Goal: Navigation & Orientation: Find specific page/section

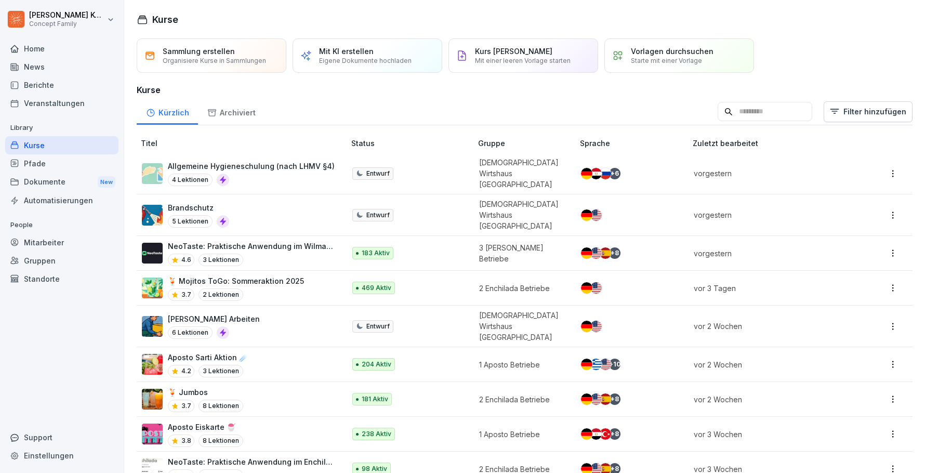
click at [52, 149] on div "Kurse" at bounding box center [61, 145] width 113 height 18
click at [296, 352] on div "Aposto Sarti Aktion ☄️ 4.2 3 Lektionen" at bounding box center [238, 364] width 193 height 25
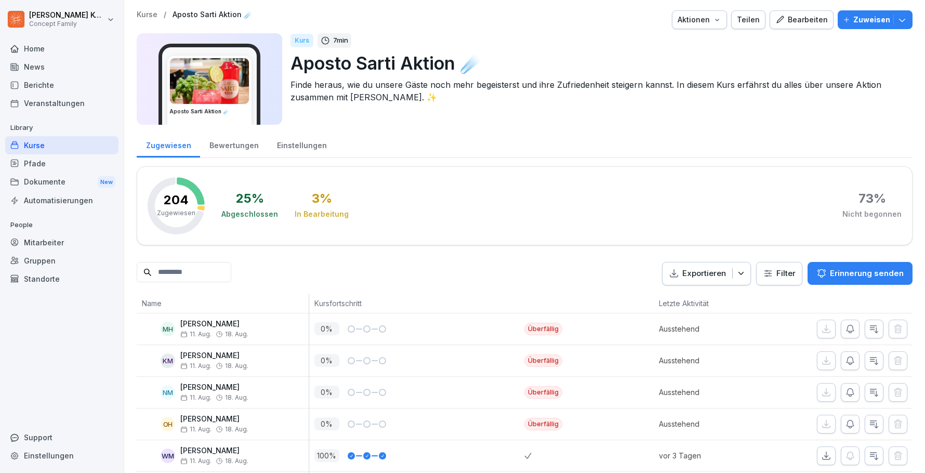
click at [239, 153] on div "Bewertungen" at bounding box center [234, 144] width 68 height 26
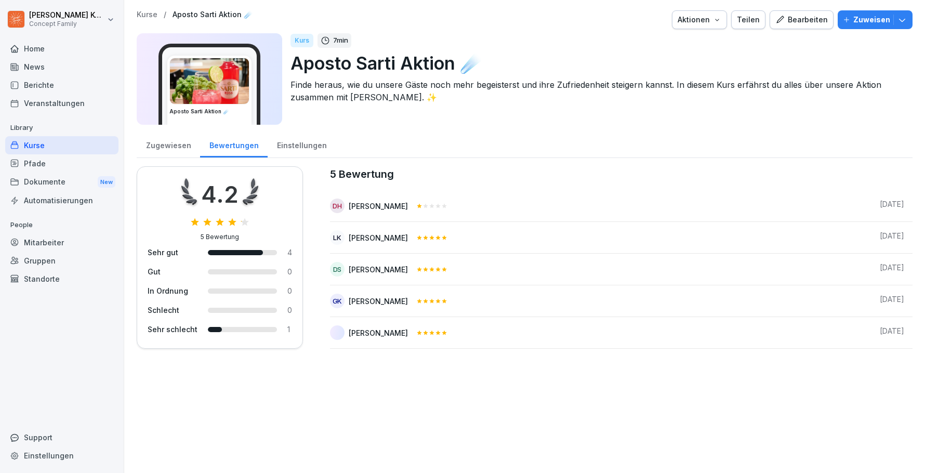
click at [314, 144] on div "Einstellungen" at bounding box center [302, 144] width 68 height 26
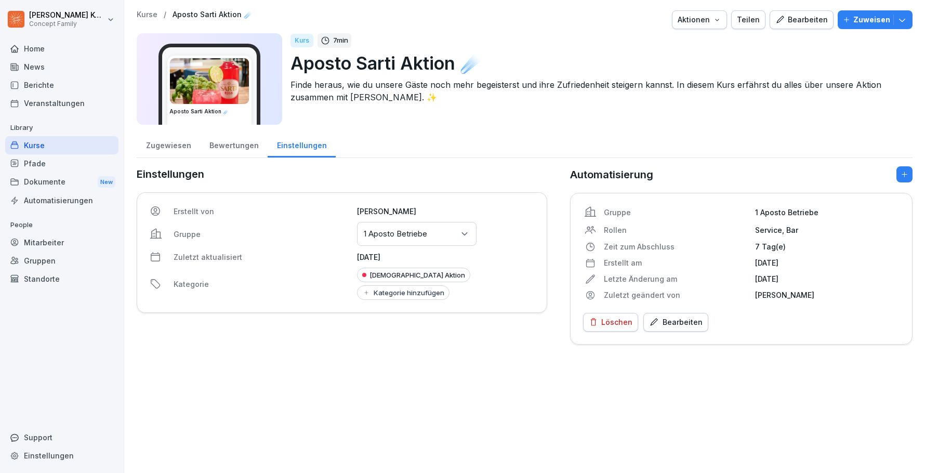
click at [21, 148] on div "Kurse" at bounding box center [61, 145] width 113 height 18
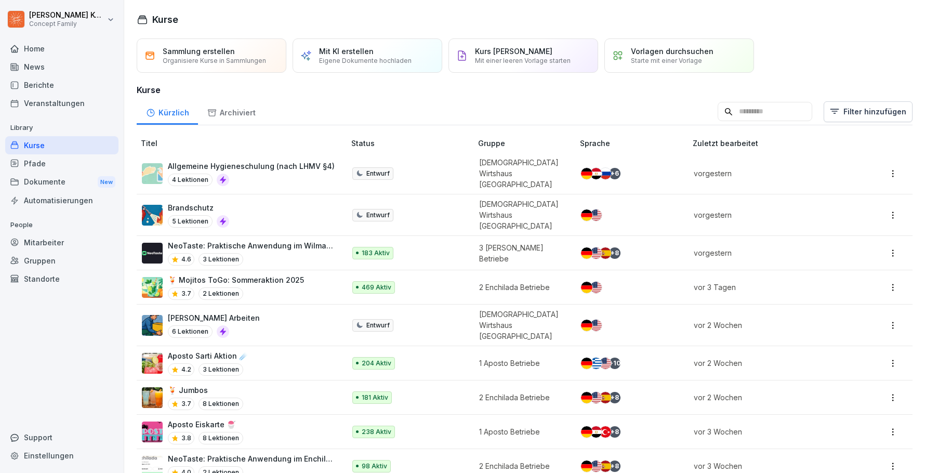
click at [299, 274] on div "🍹 Mojitos ToGo: Sommeraktion 2025 3.7 2 Lektionen" at bounding box center [238, 286] width 193 height 25
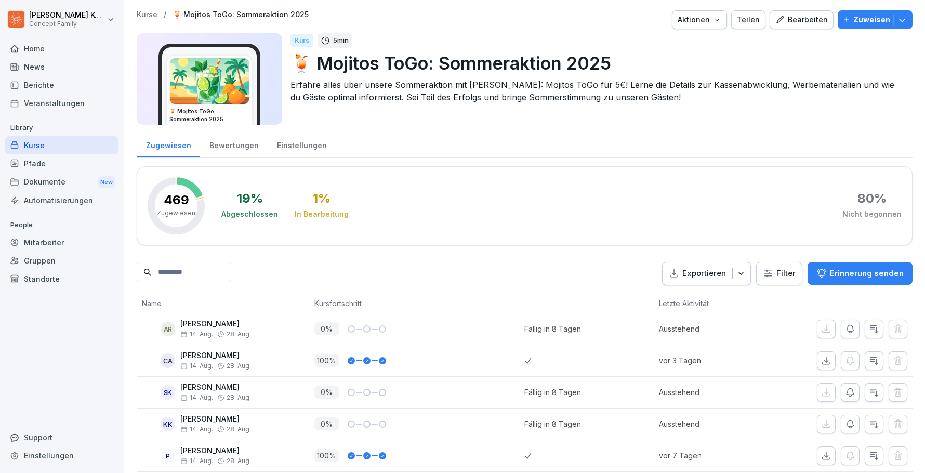
click at [223, 146] on div "Bewertungen" at bounding box center [234, 144] width 68 height 26
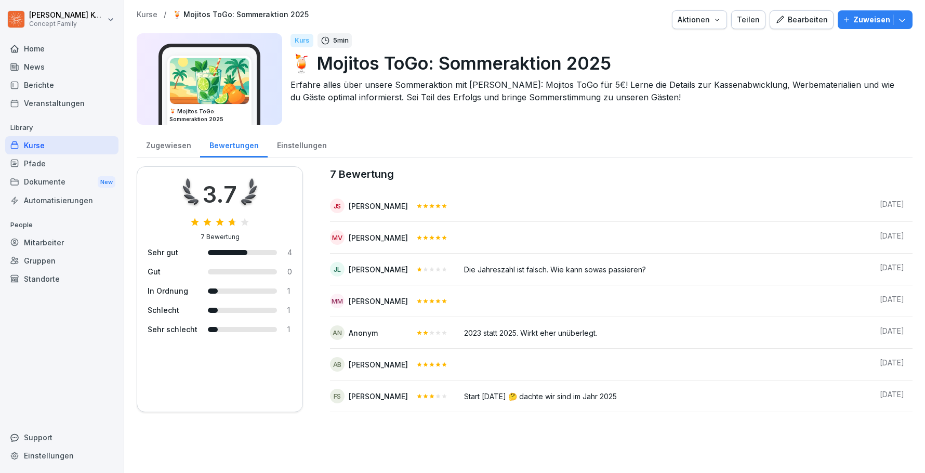
click at [56, 141] on div "Kurse" at bounding box center [61, 145] width 113 height 18
